Goal: Task Accomplishment & Management: Manage account settings

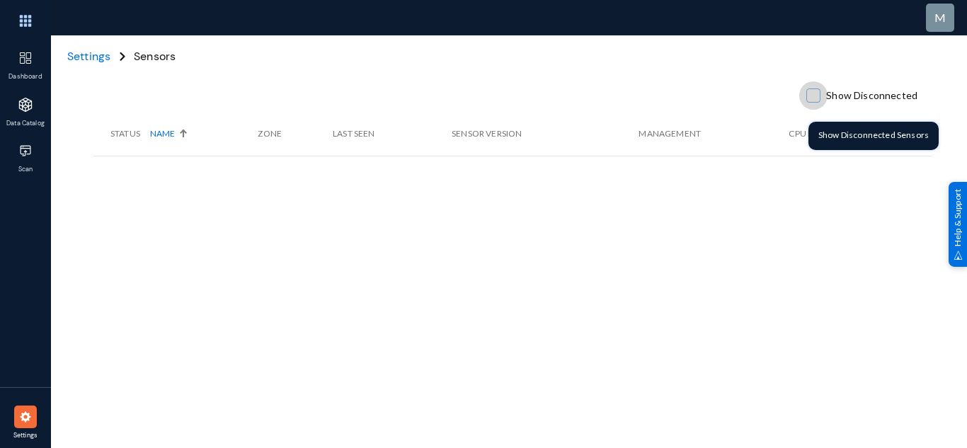
click at [813, 96] on span at bounding box center [814, 96] width 14 height 14
click at [813, 102] on input "Show Disconnected" at bounding box center [813, 102] width 1 height 1
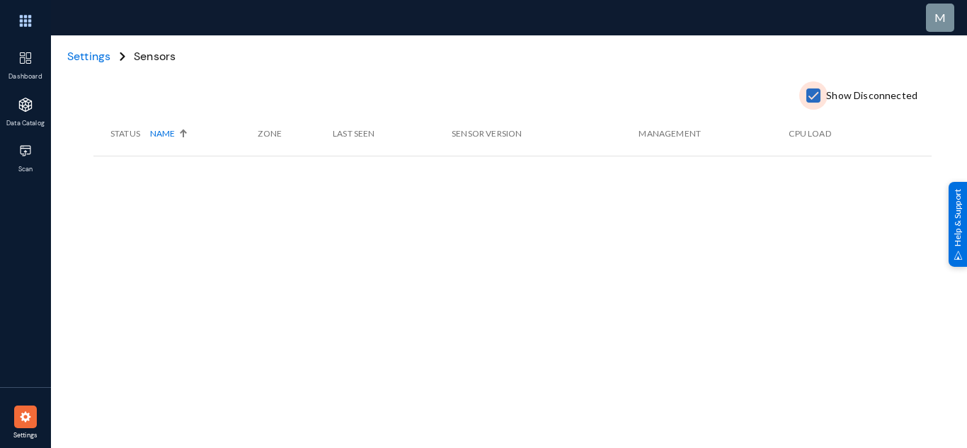
click at [813, 96] on span at bounding box center [814, 96] width 14 height 14
click at [813, 102] on input "Show Disconnected" at bounding box center [813, 102] width 1 height 1
checkbox input "false"
click at [86, 50] on span "Settings" at bounding box center [88, 56] width 43 height 15
